Goal: Navigation & Orientation: Find specific page/section

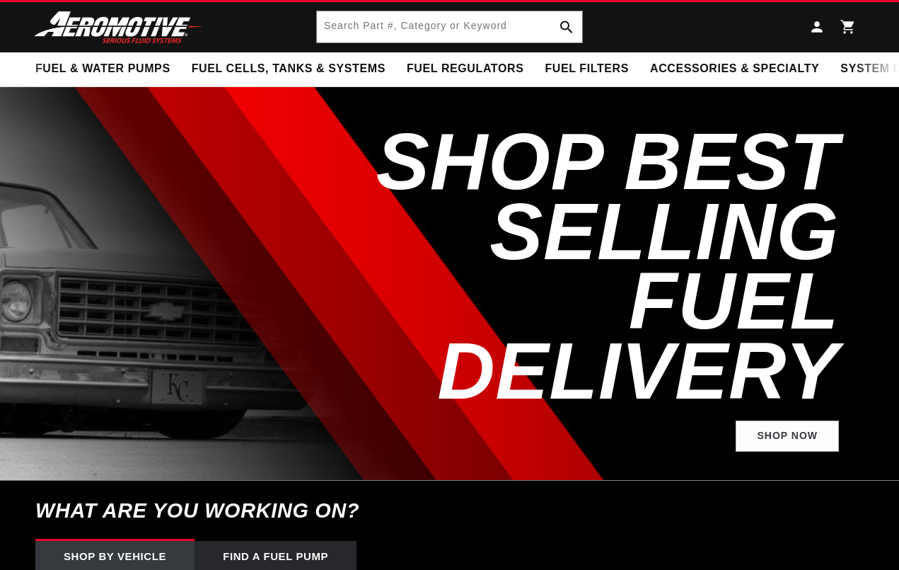
scroll to position [527, 0]
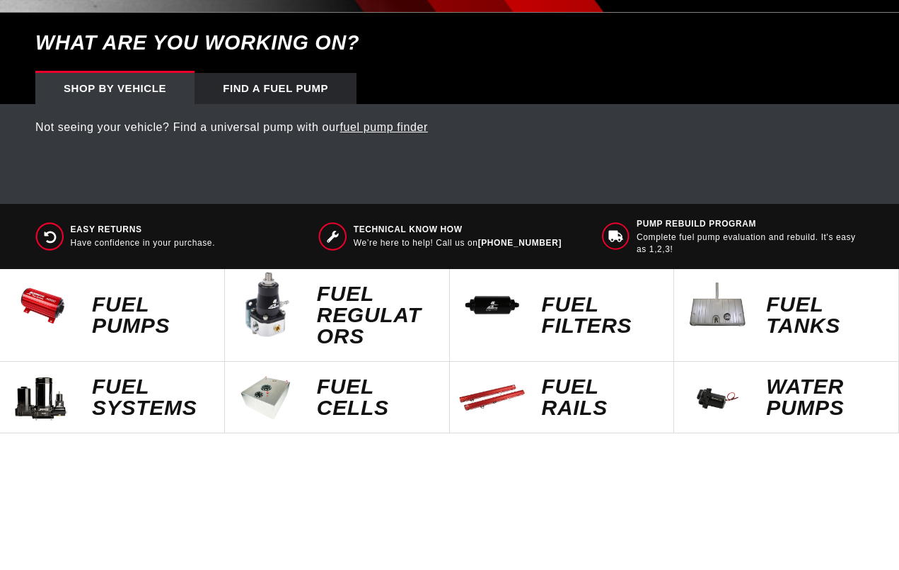
click at [287, 362] on img at bounding box center [267, 397] width 71 height 71
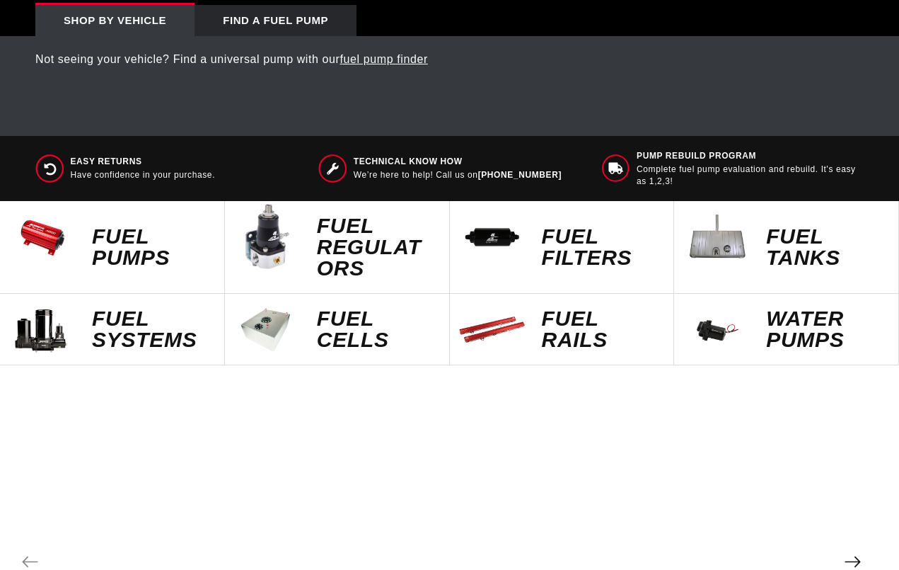
scroll to position [2884, 0]
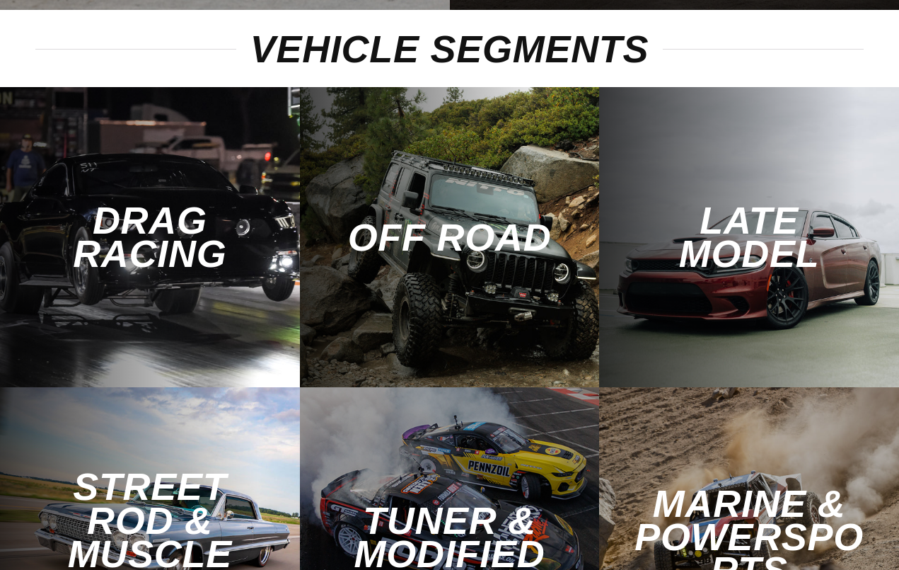
click at [316, 512] on div "Tuner & Modified" at bounding box center [450, 537] width 300 height 300
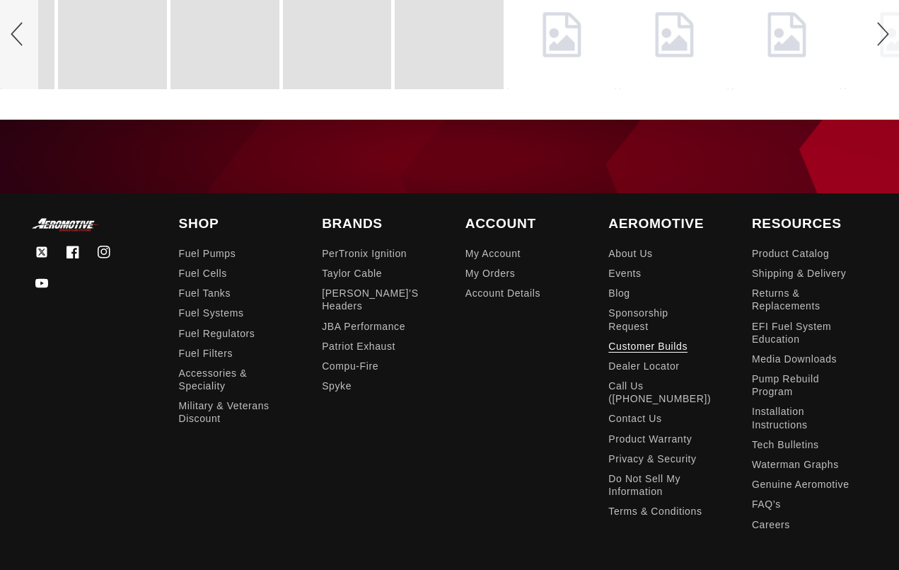
click at [609, 336] on link "Customer Builds" at bounding box center [648, 346] width 79 height 20
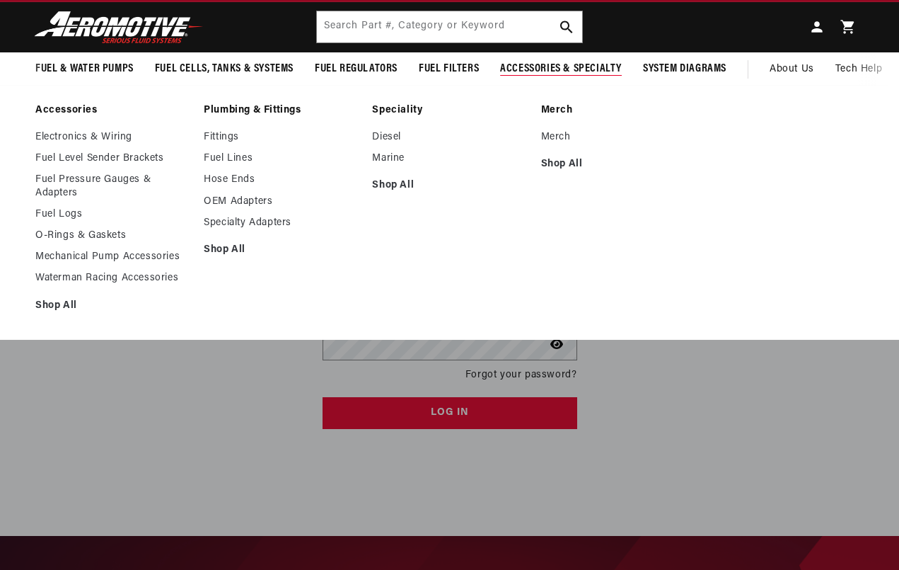
scroll to position [59, 0]
